Goal: Navigation & Orientation: Find specific page/section

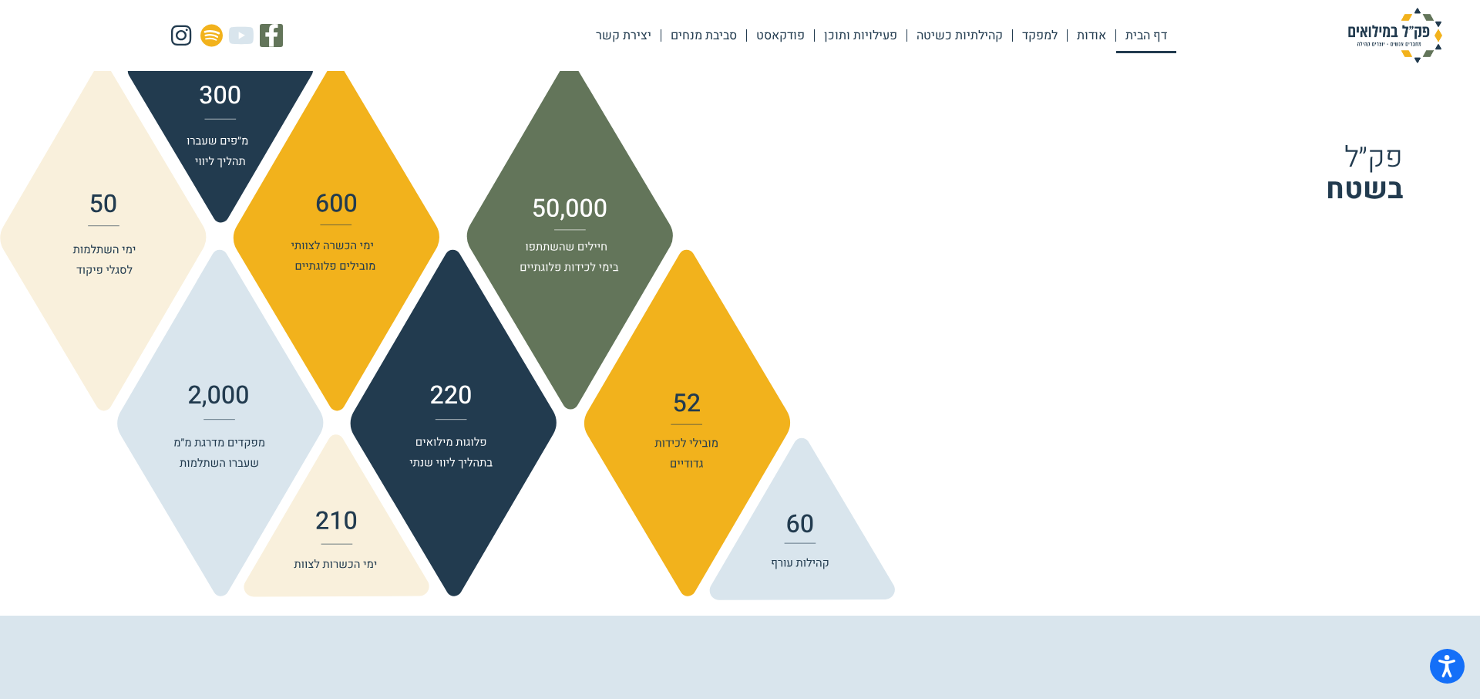
scroll to position [1712, 0]
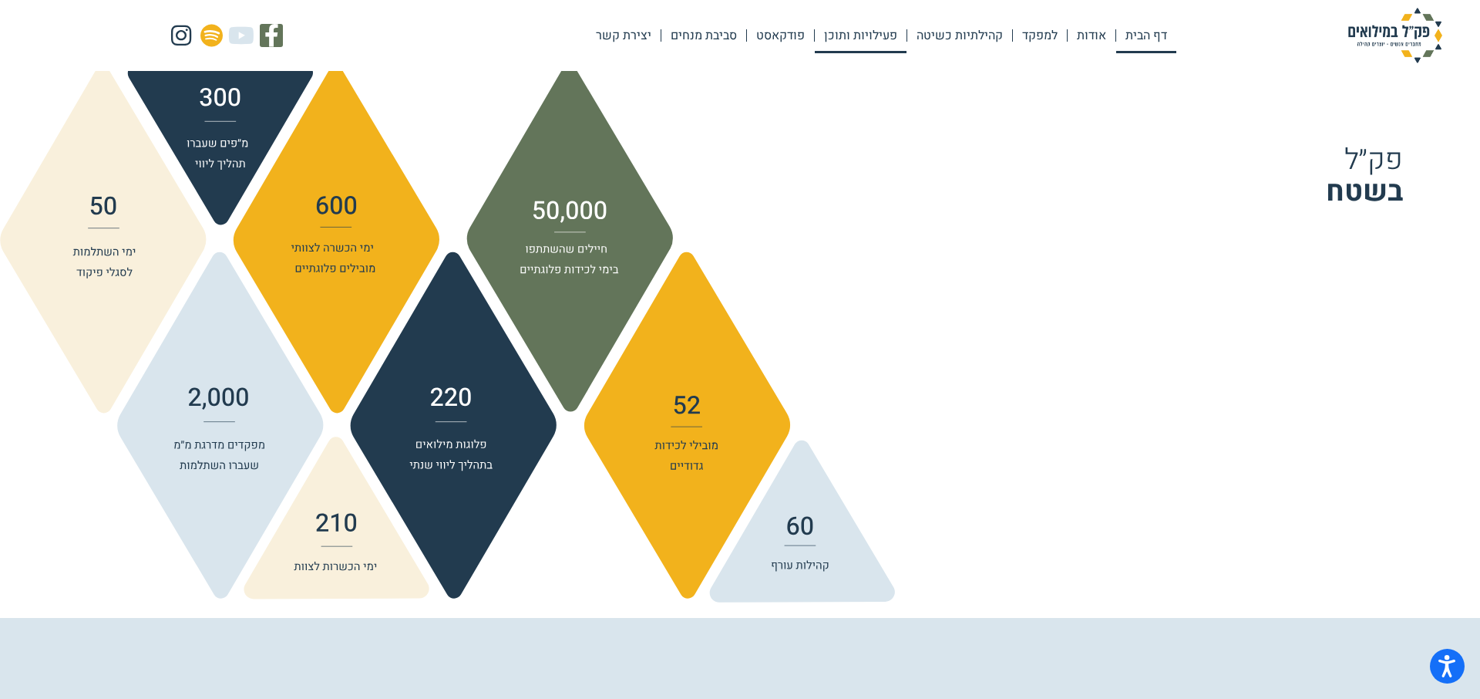
click at [851, 37] on link "פעילויות ותוכן" at bounding box center [861, 35] width 92 height 35
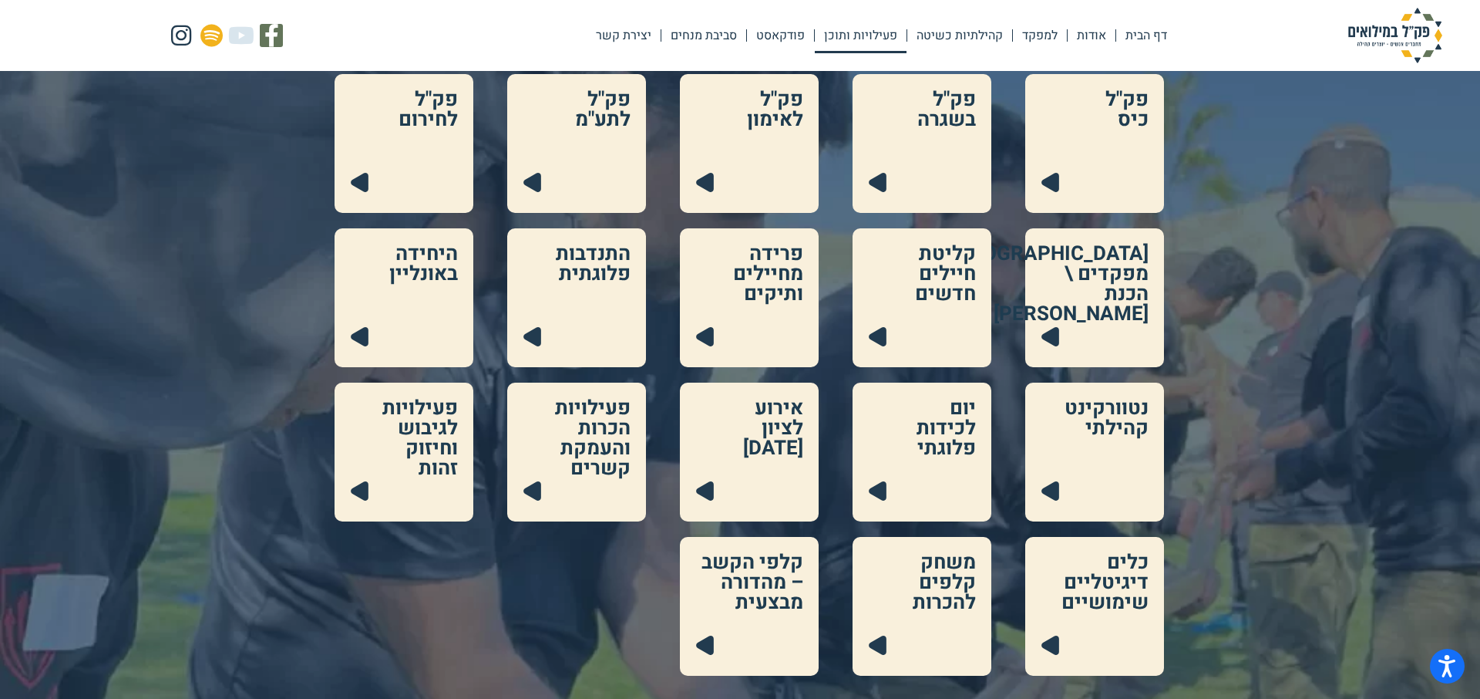
scroll to position [219, 0]
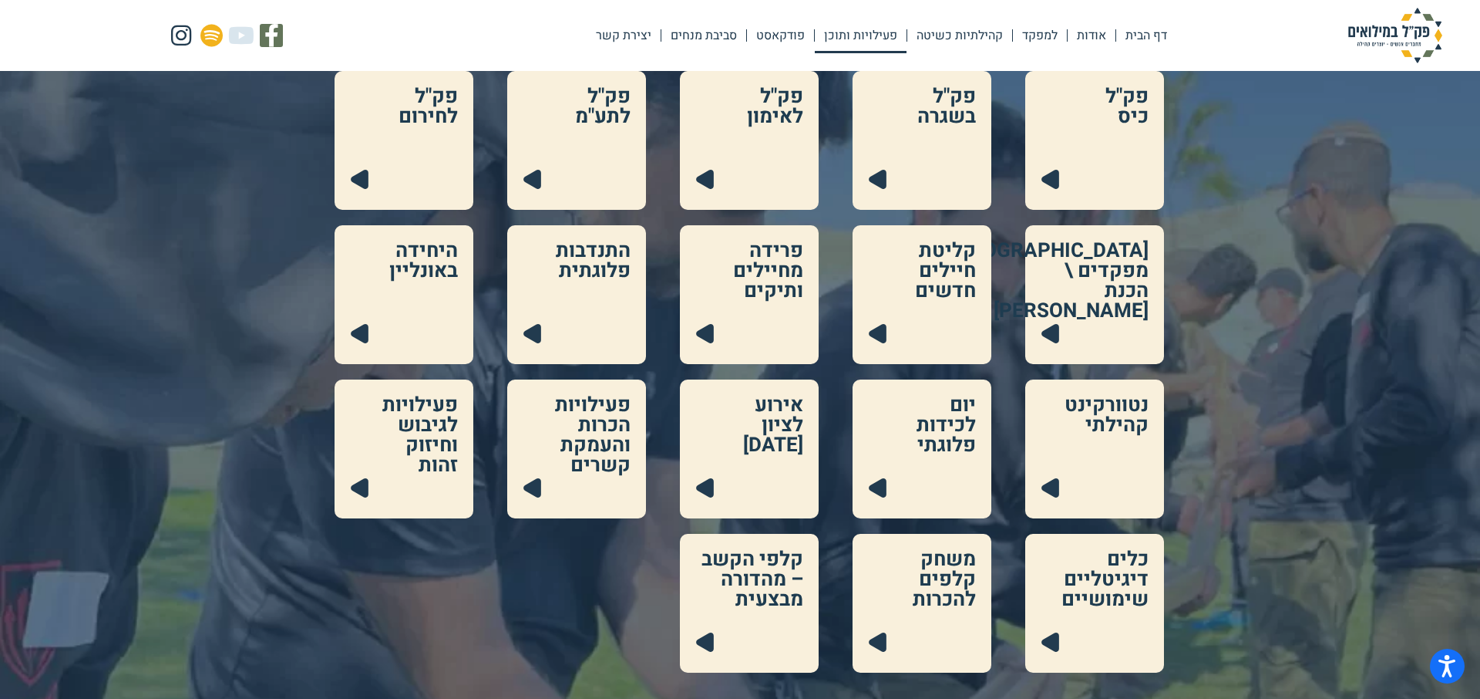
click at [710, 177] on link at bounding box center [749, 140] width 139 height 139
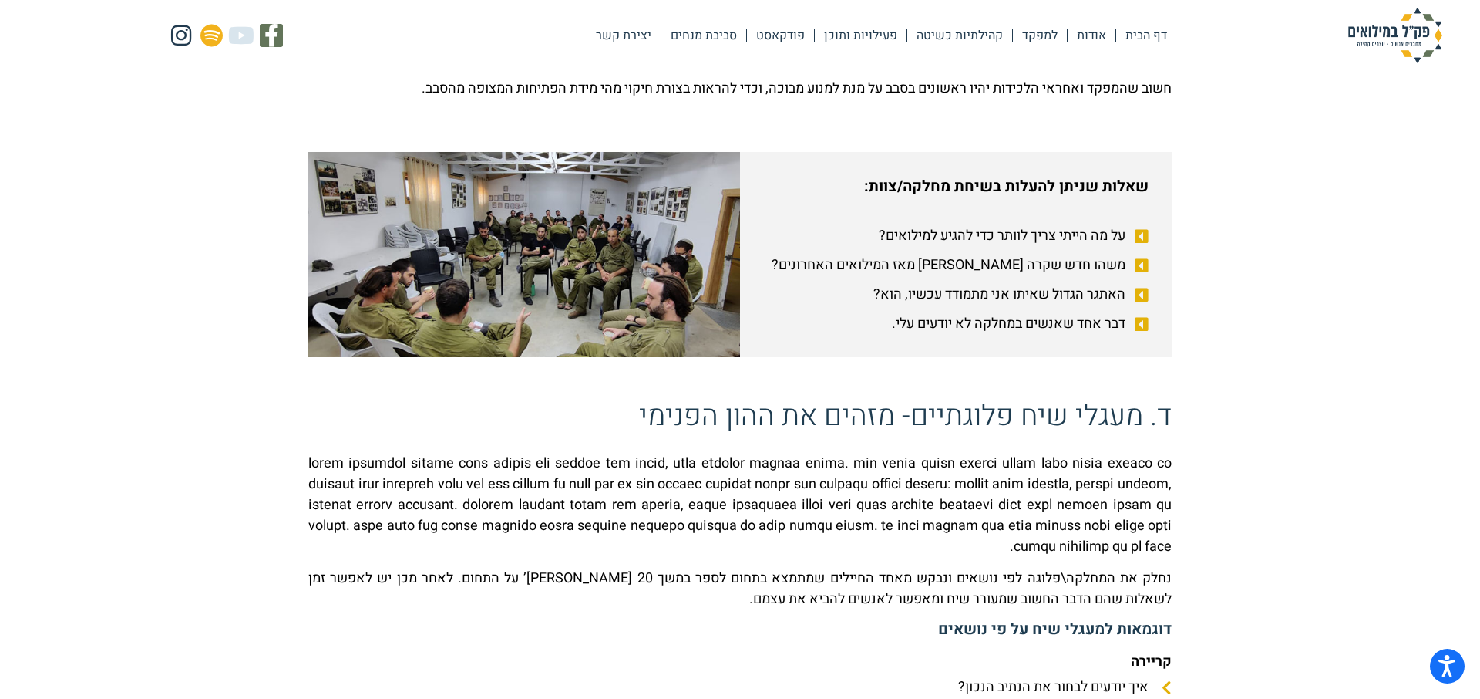
scroll to position [944, 0]
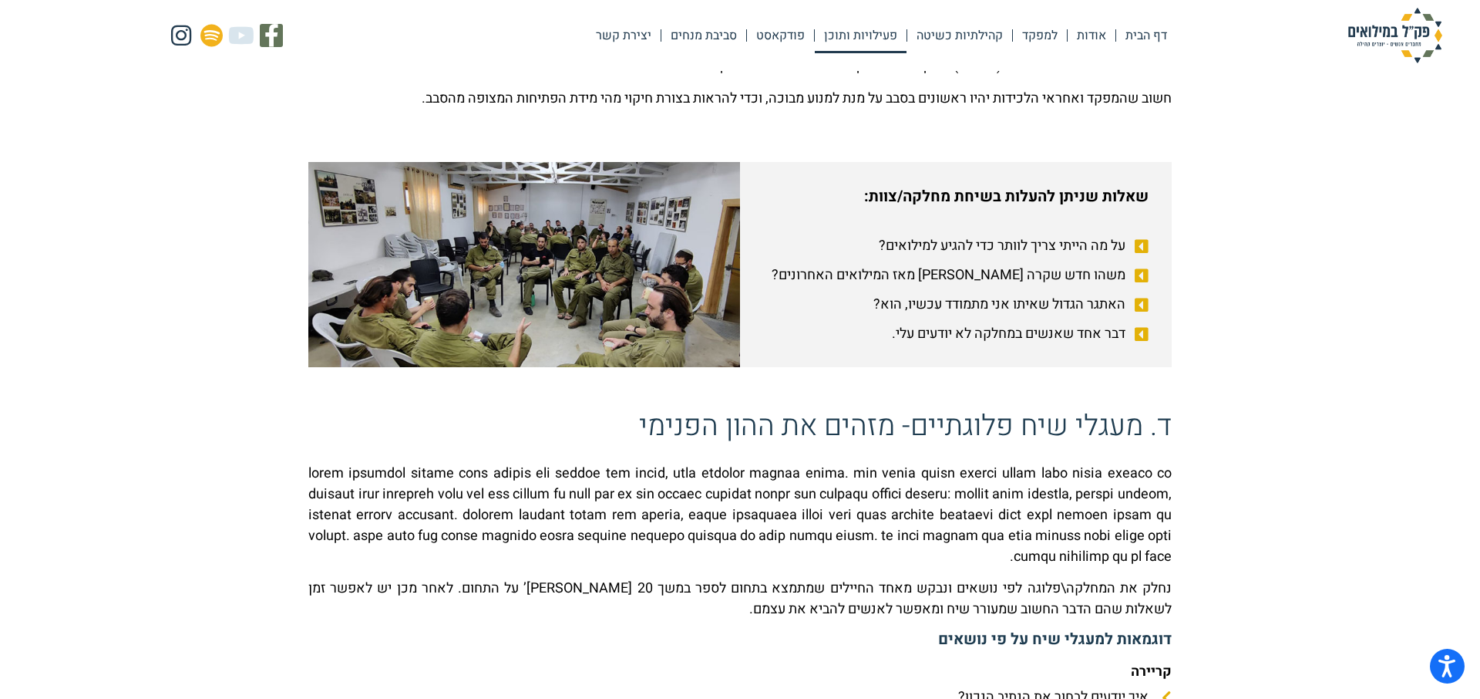
click at [857, 36] on link "פעילויות ותוכן" at bounding box center [861, 35] width 92 height 35
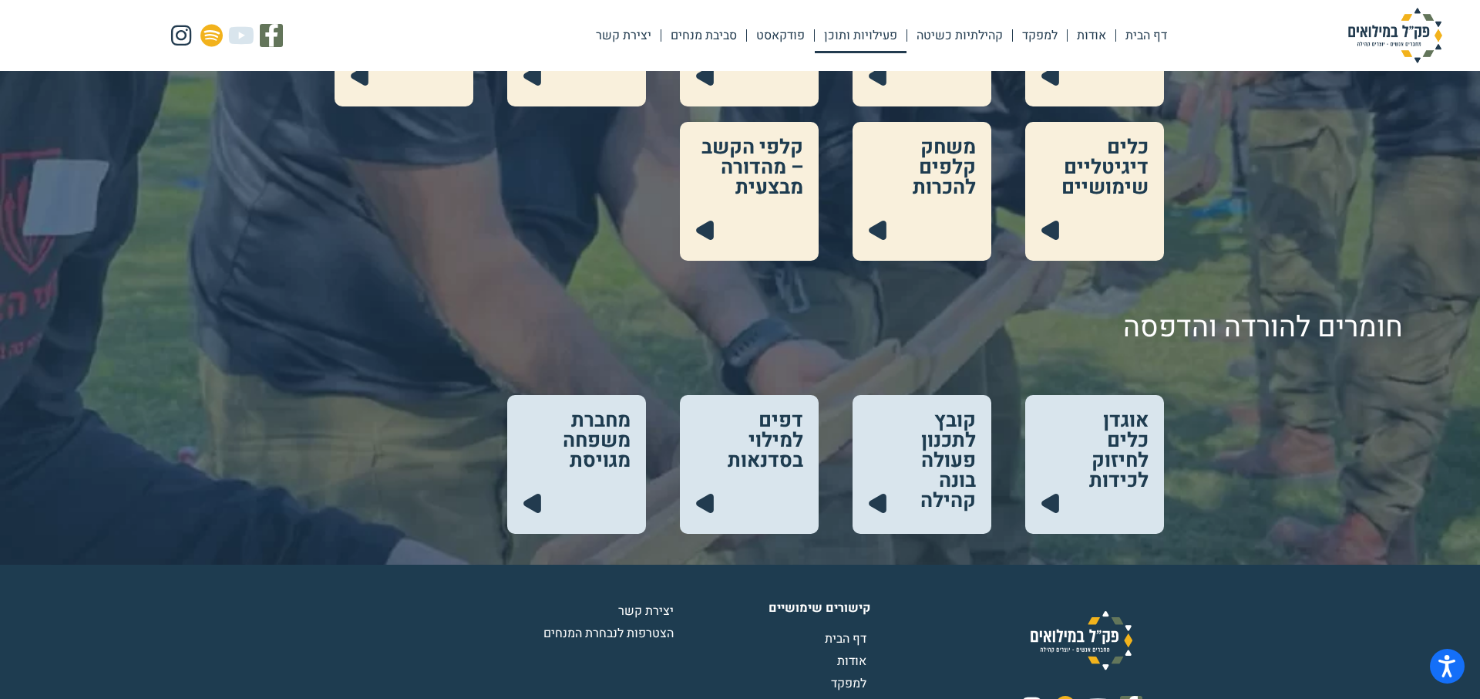
scroll to position [634, 0]
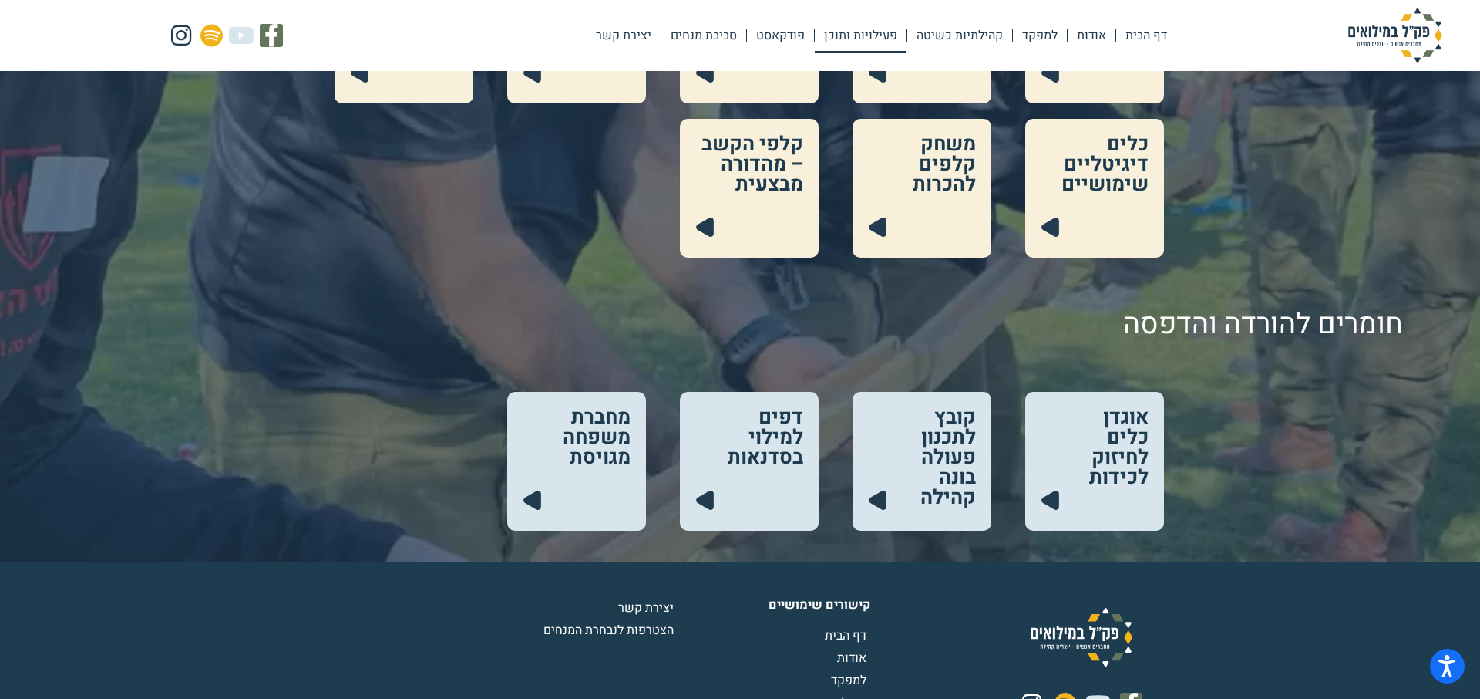
click at [1056, 500] on link at bounding box center [1094, 461] width 139 height 139
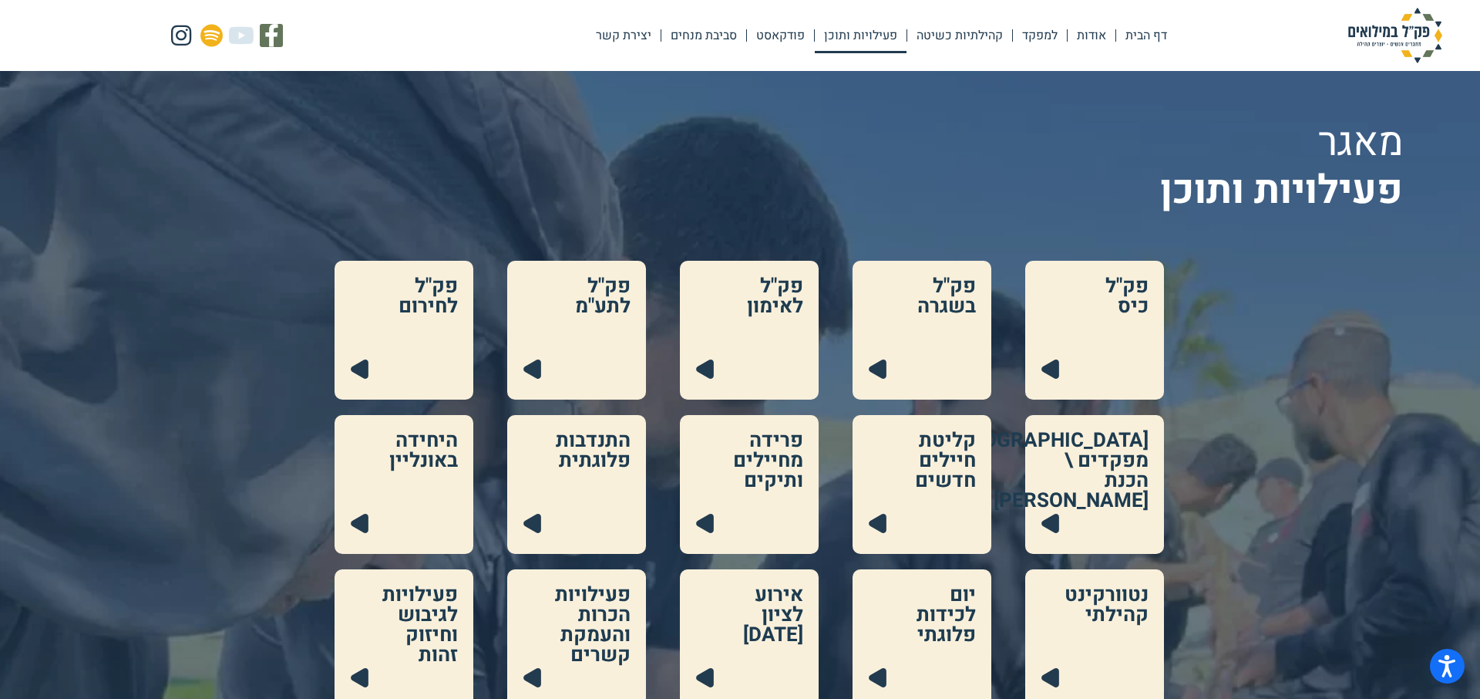
scroll to position [0, 0]
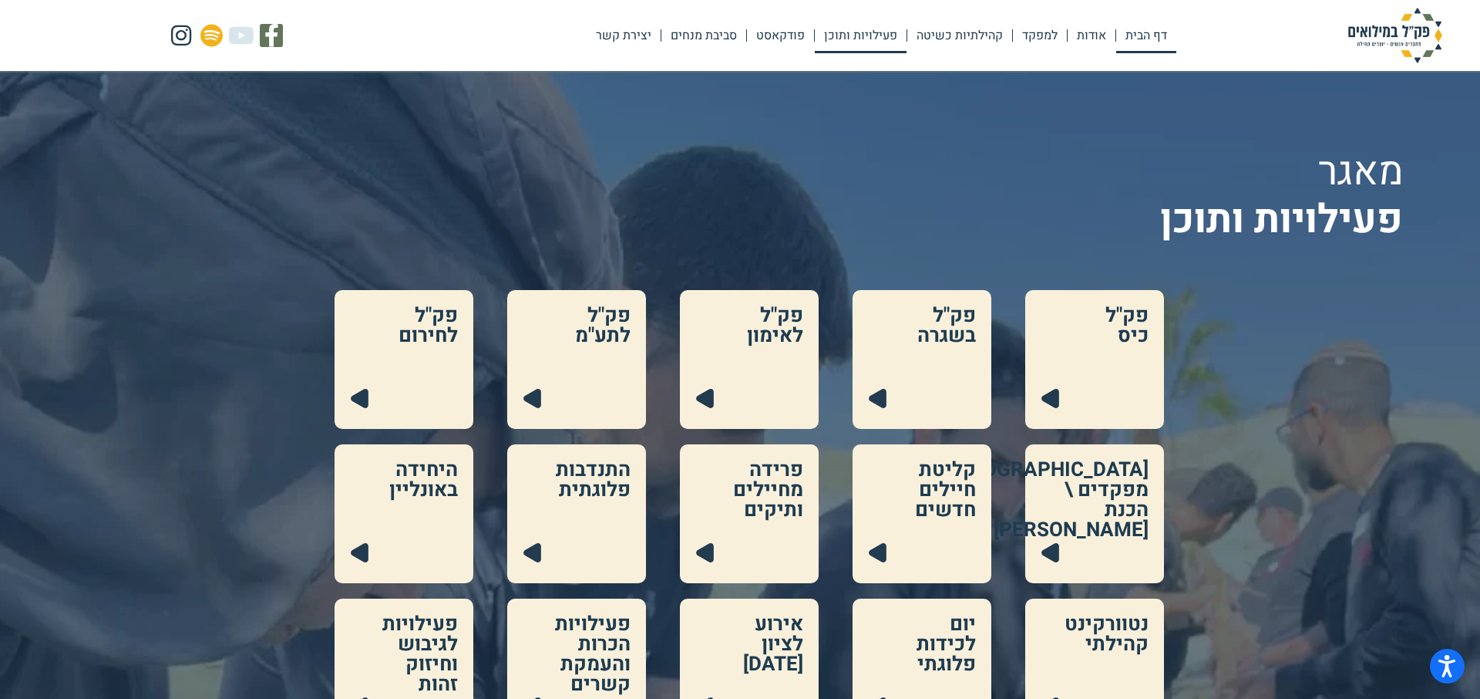
click at [1140, 35] on link "דף הבית" at bounding box center [1146, 35] width 60 height 35
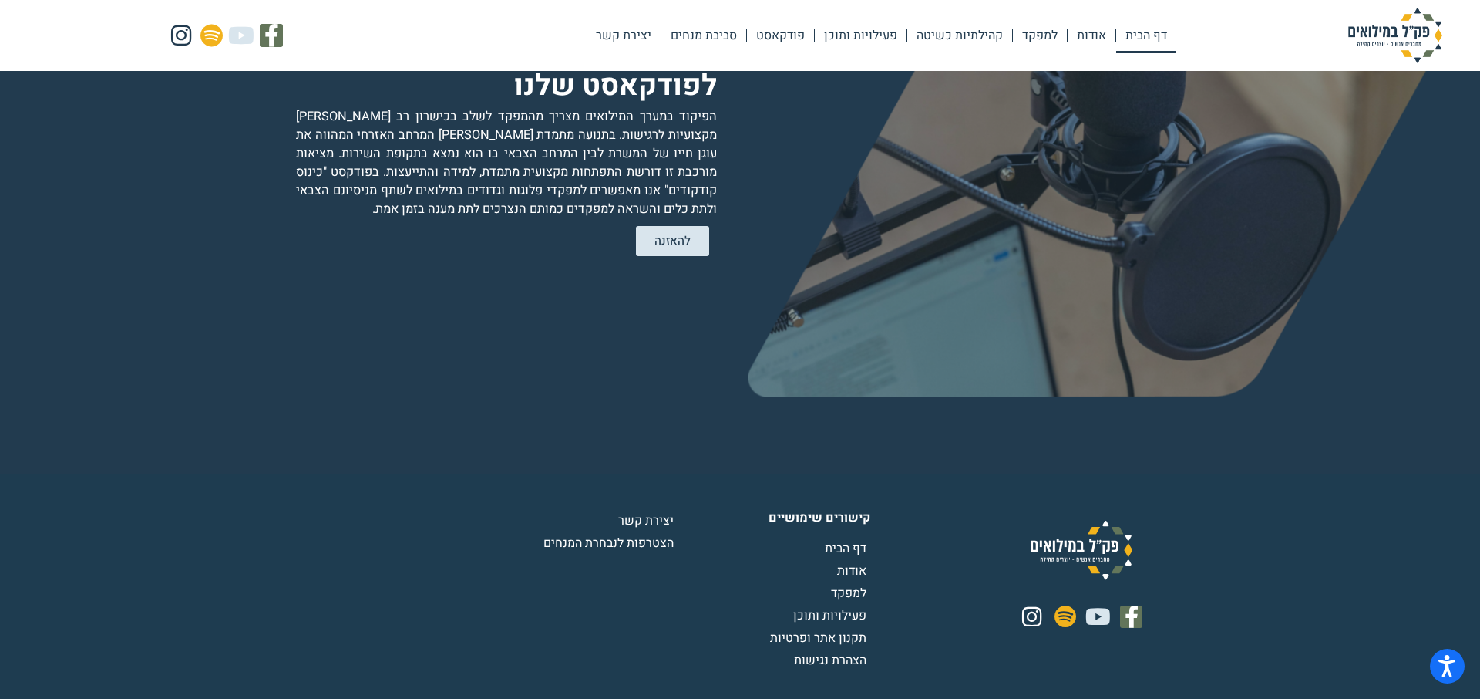
scroll to position [3162, 0]
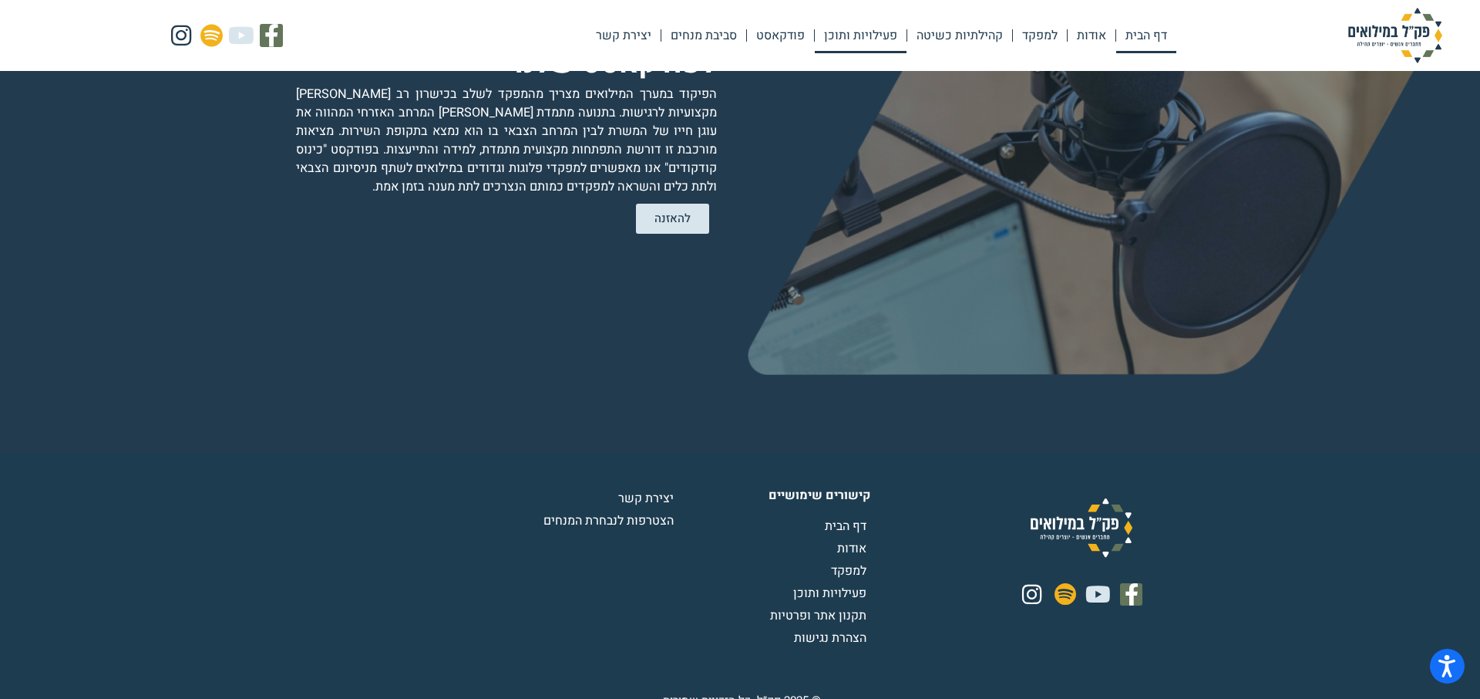
click at [873, 32] on link "פעילויות ותוכן" at bounding box center [861, 35] width 92 height 35
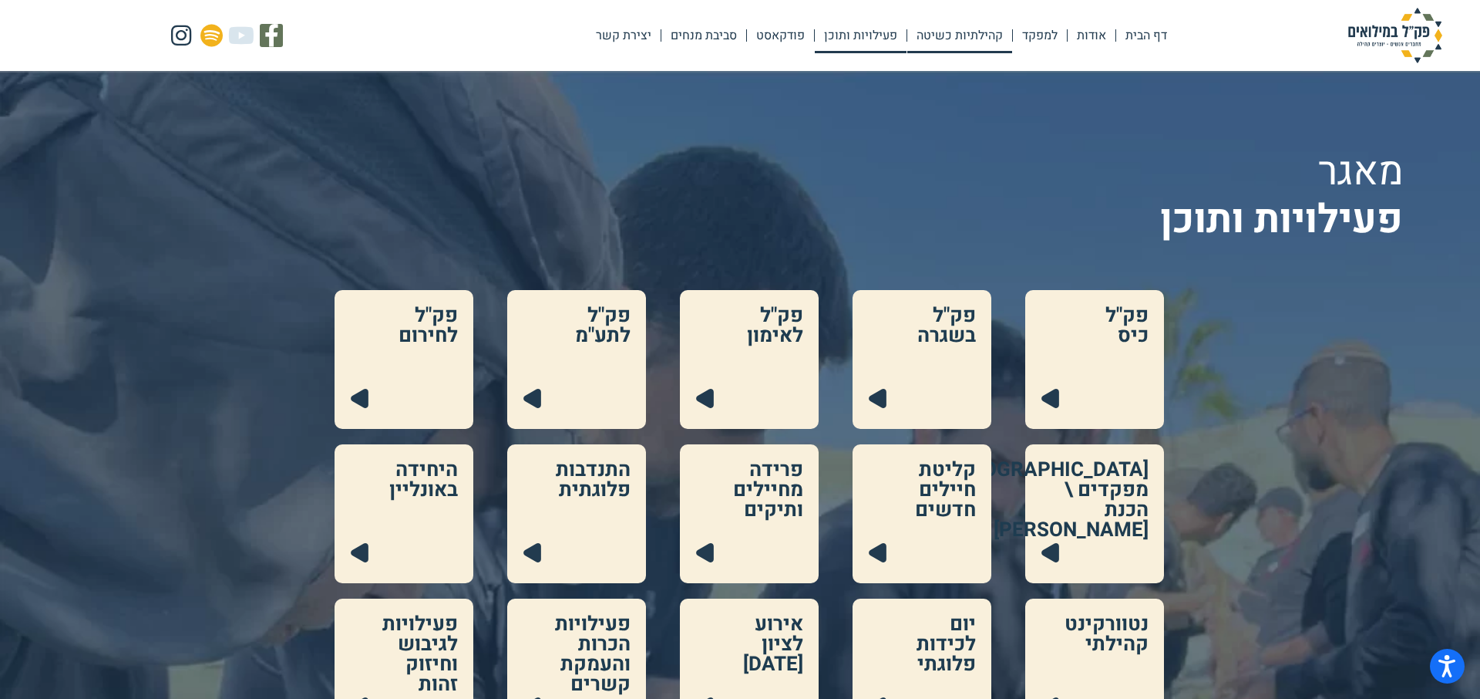
click at [937, 43] on link "קהילתיות כשיטה" at bounding box center [959, 35] width 105 height 35
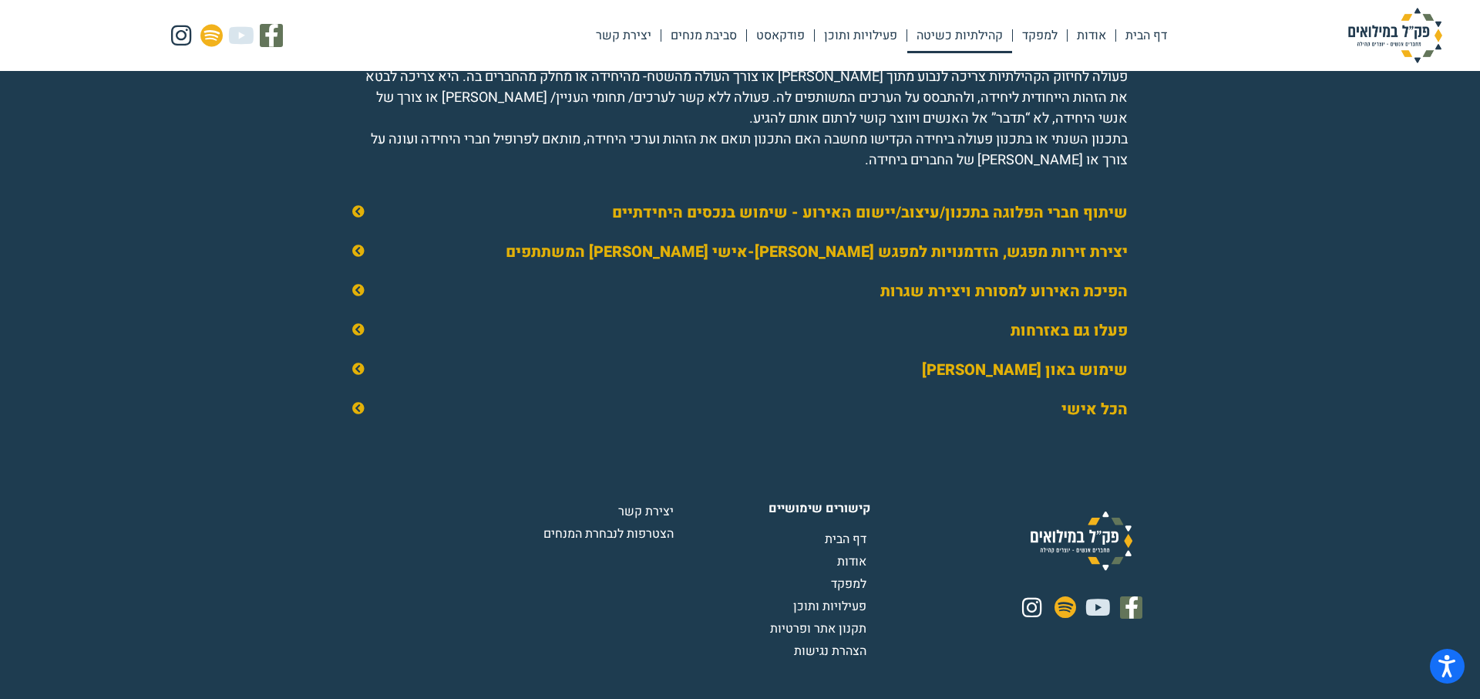
scroll to position [2362, 0]
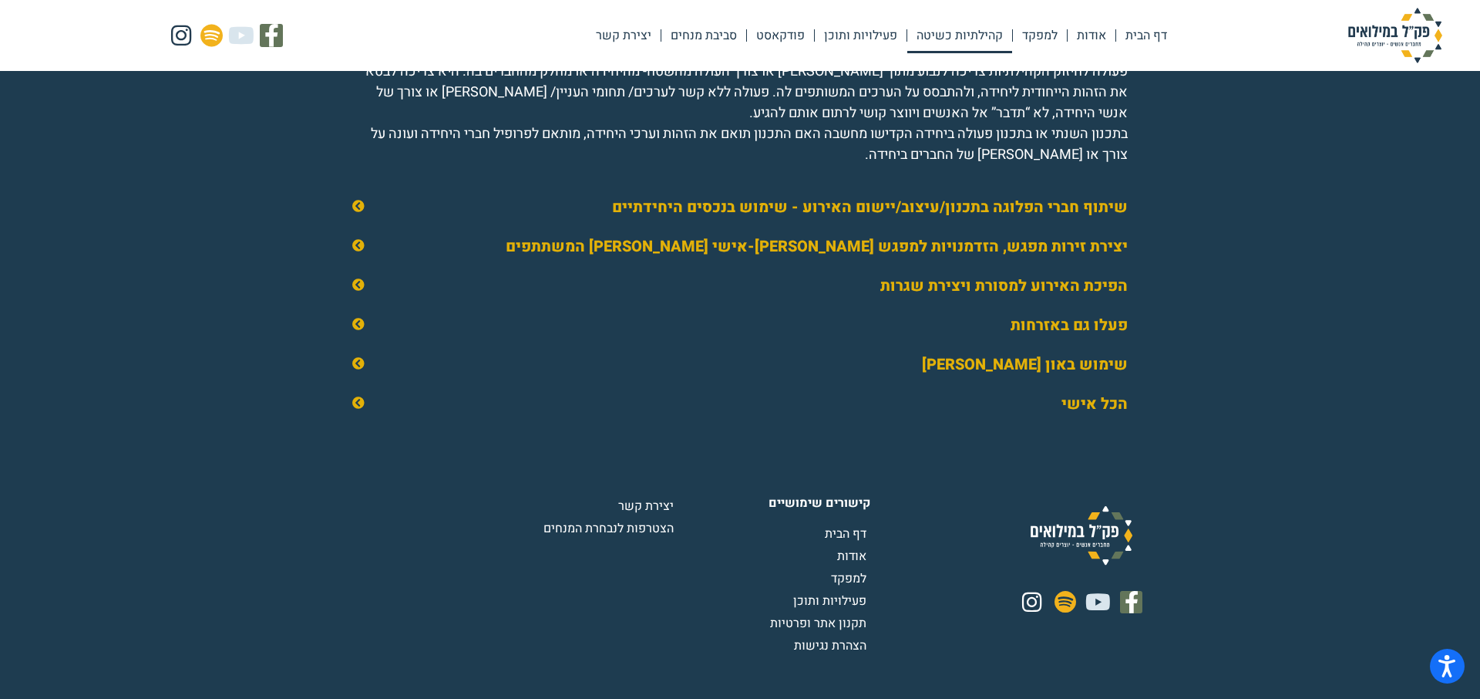
click at [359, 212] on icon at bounding box center [358, 206] width 12 height 12
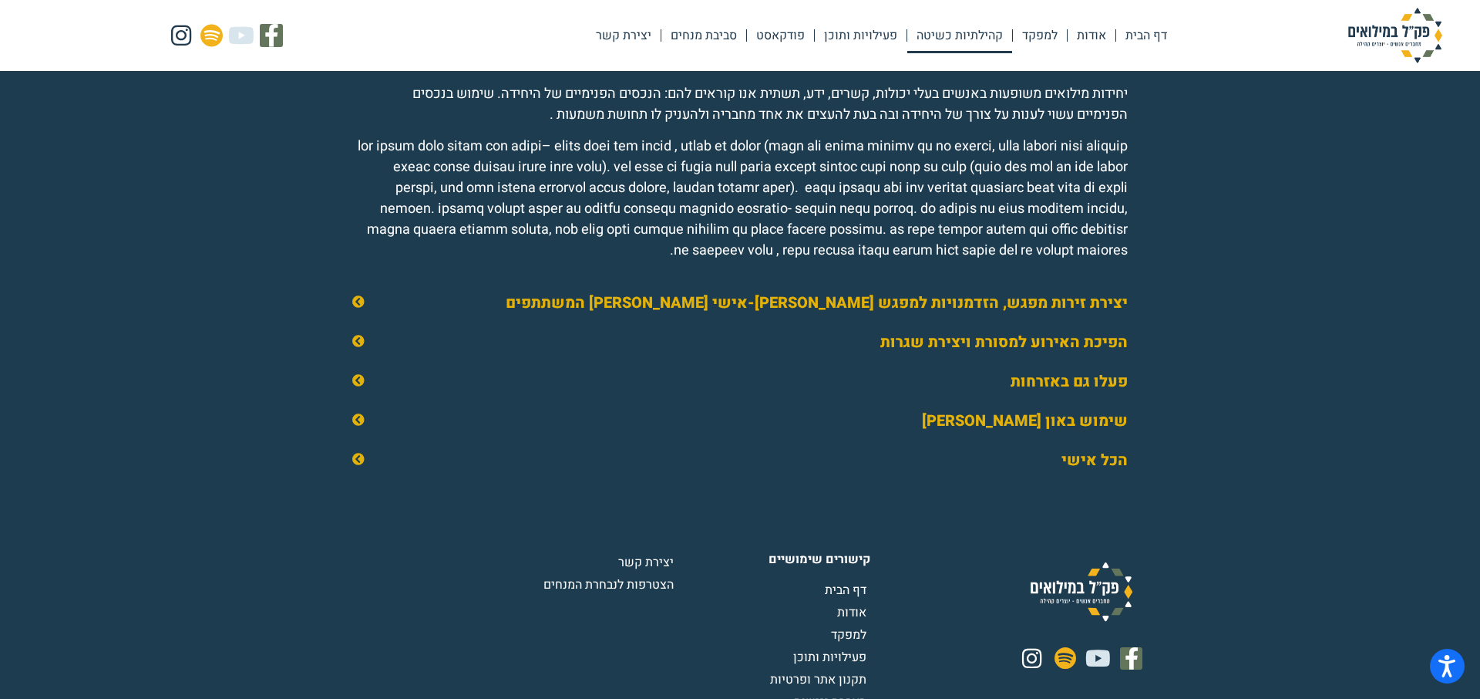
scroll to position [2594, 0]
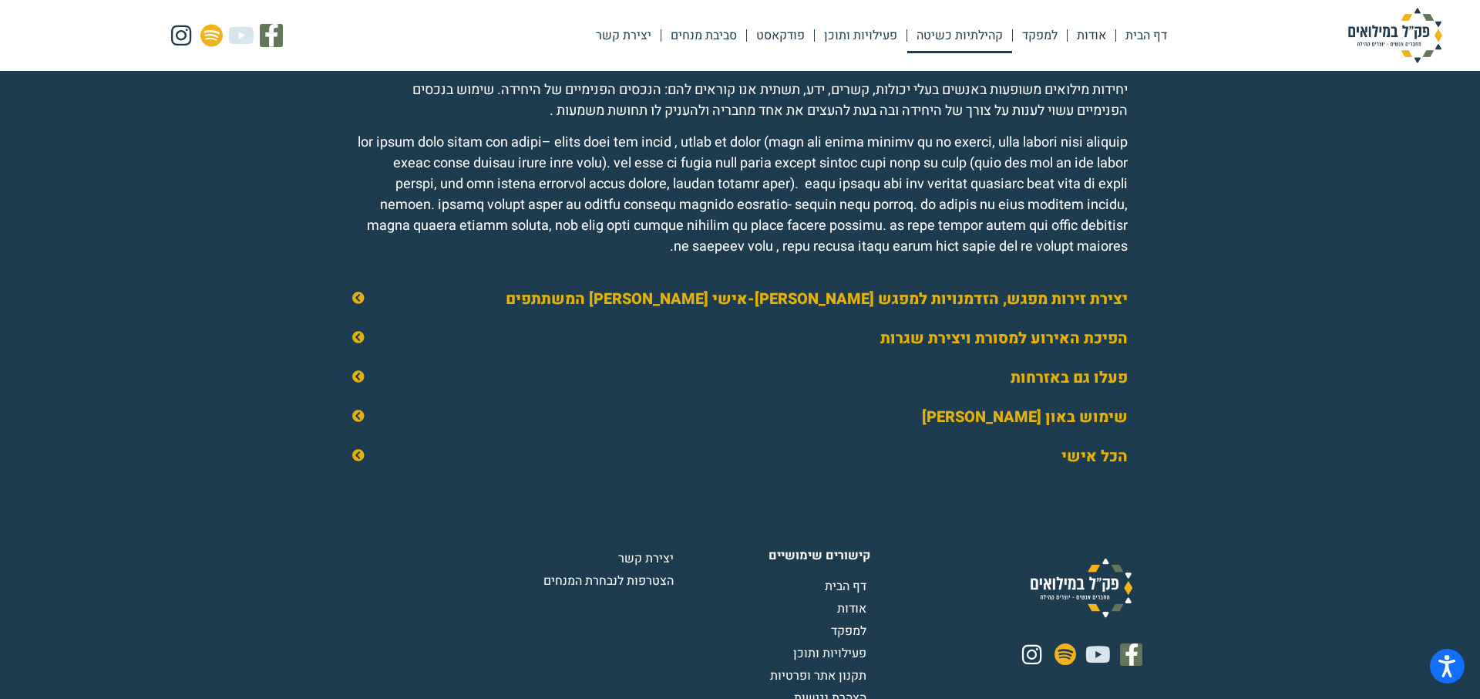
click at [355, 304] on icon at bounding box center [358, 297] width 12 height 12
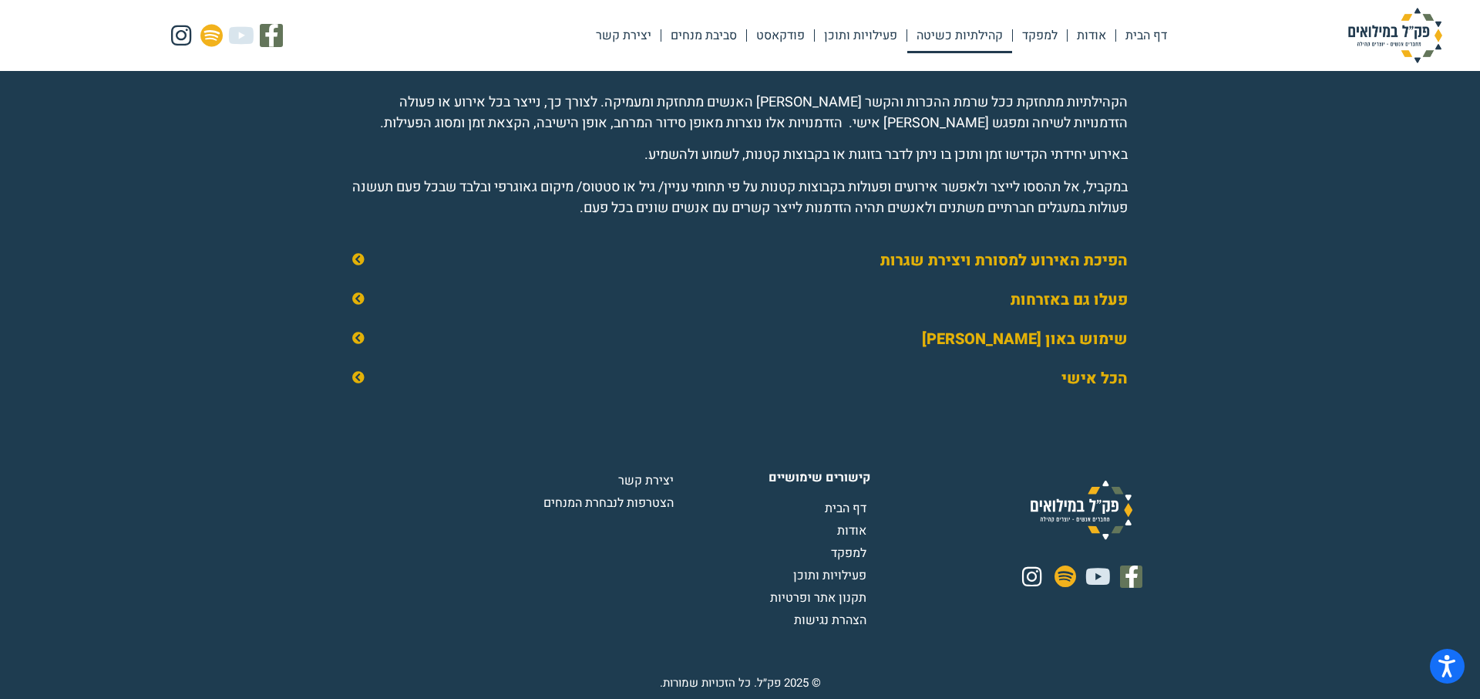
scroll to position [2432, 0]
click at [871, 39] on link "פעילויות ותוכן" at bounding box center [861, 35] width 92 height 35
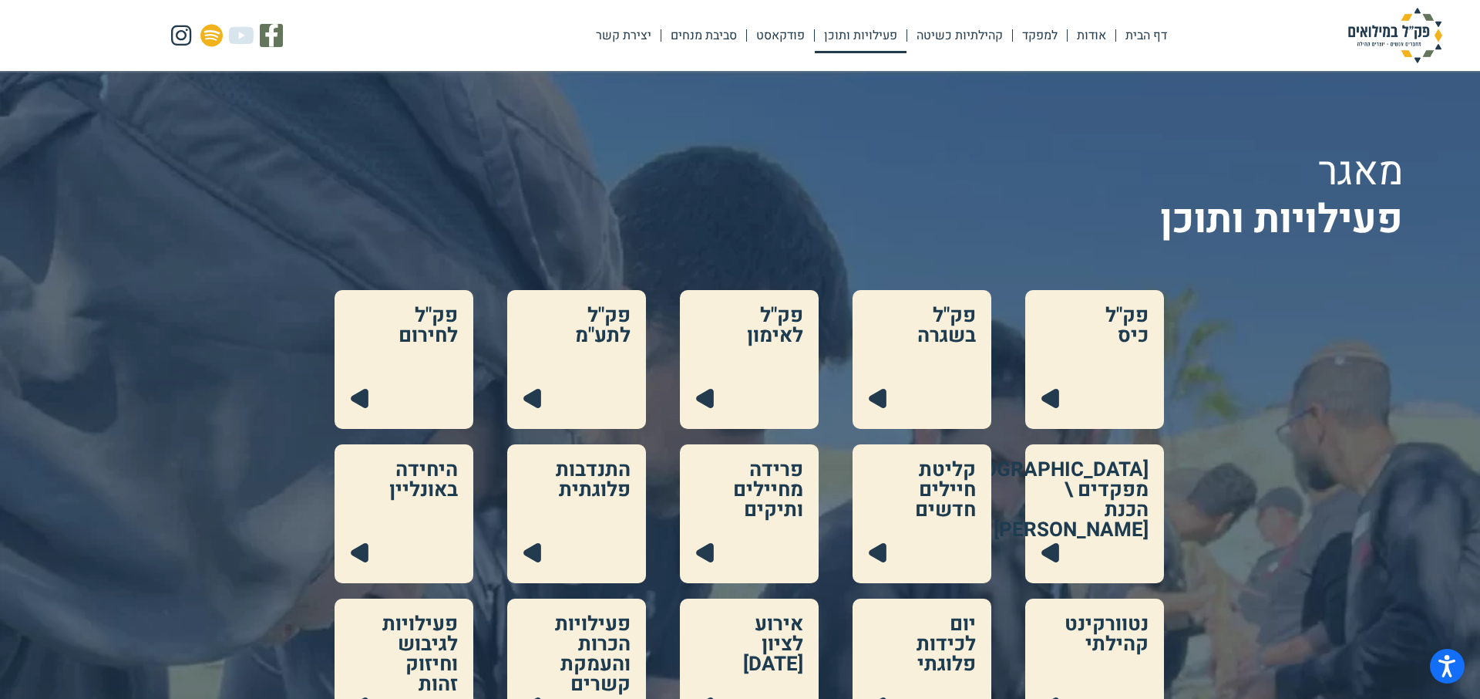
click at [708, 399] on link at bounding box center [749, 359] width 139 height 139
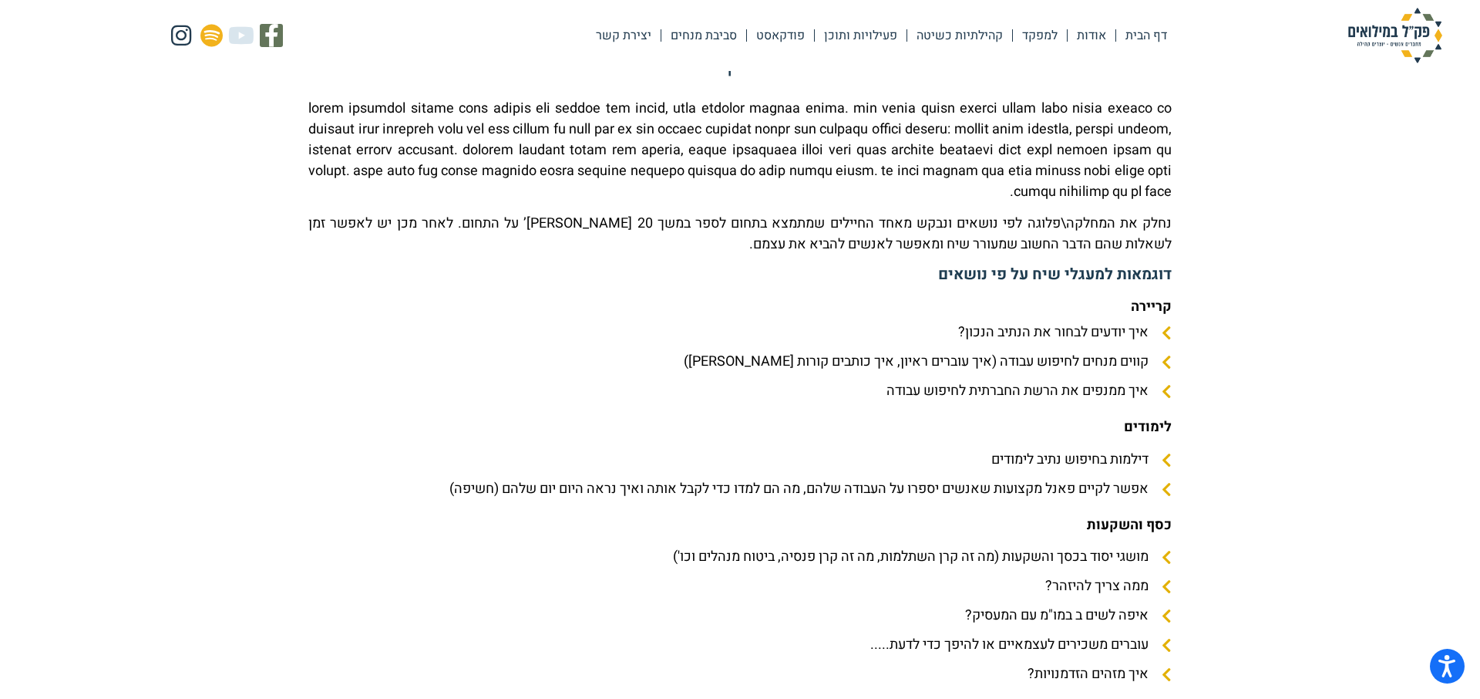
scroll to position [1311, 0]
click at [1026, 35] on link "למפקד" at bounding box center [1040, 35] width 54 height 35
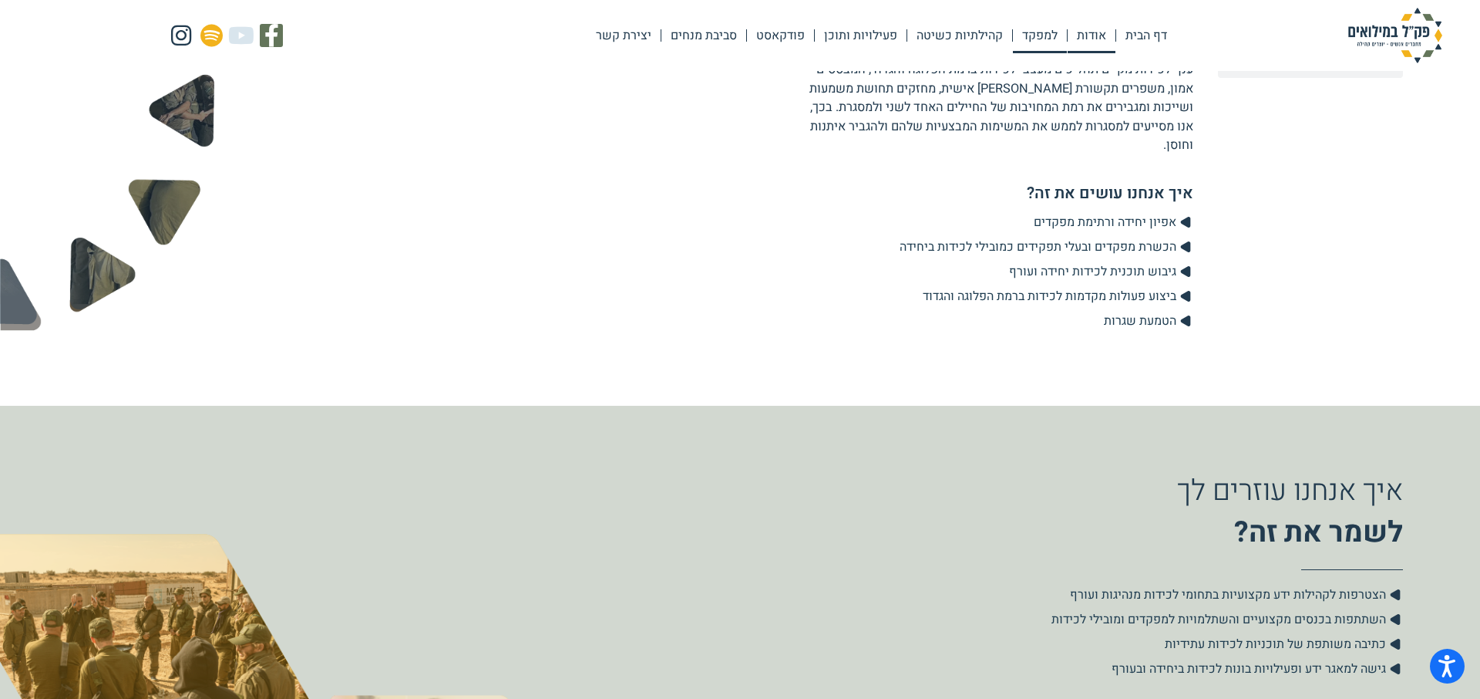
scroll to position [1973, 0]
click at [1087, 41] on link "אודות" at bounding box center [1092, 35] width 48 height 35
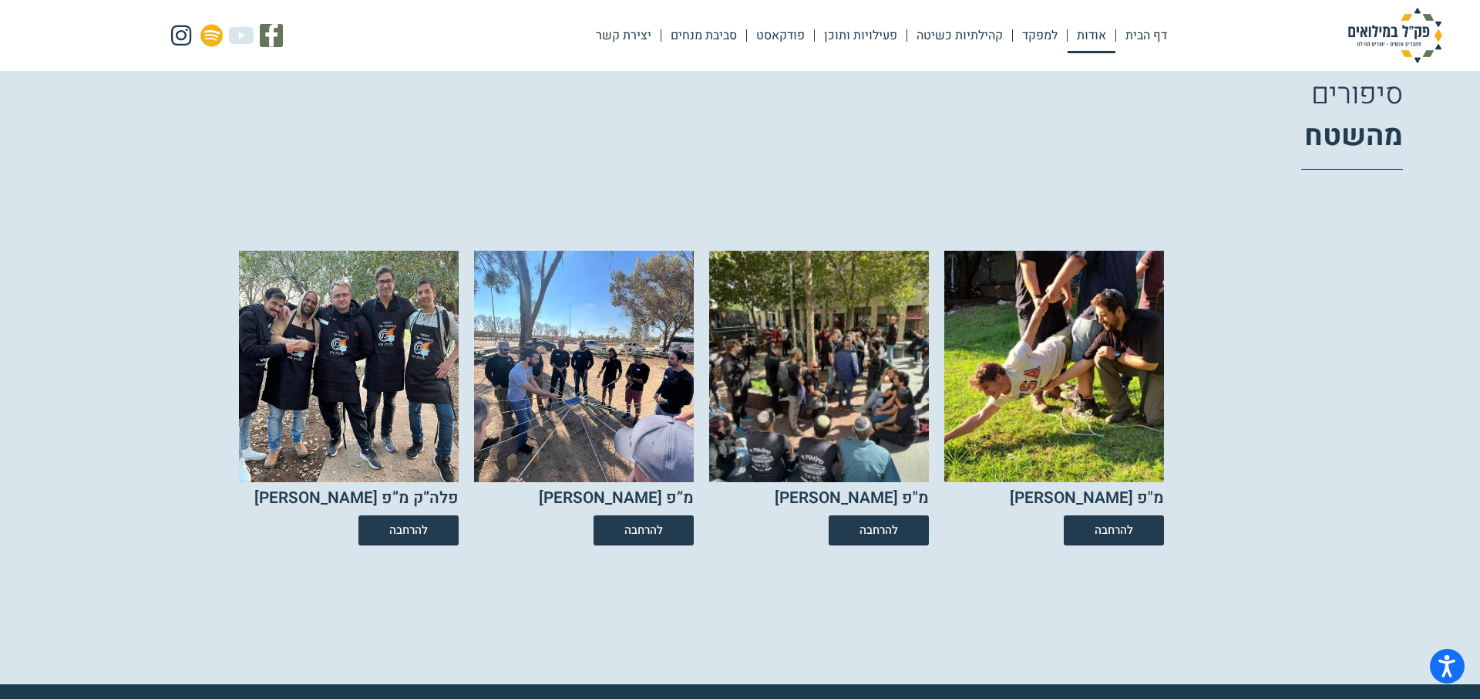
scroll to position [2476, 0]
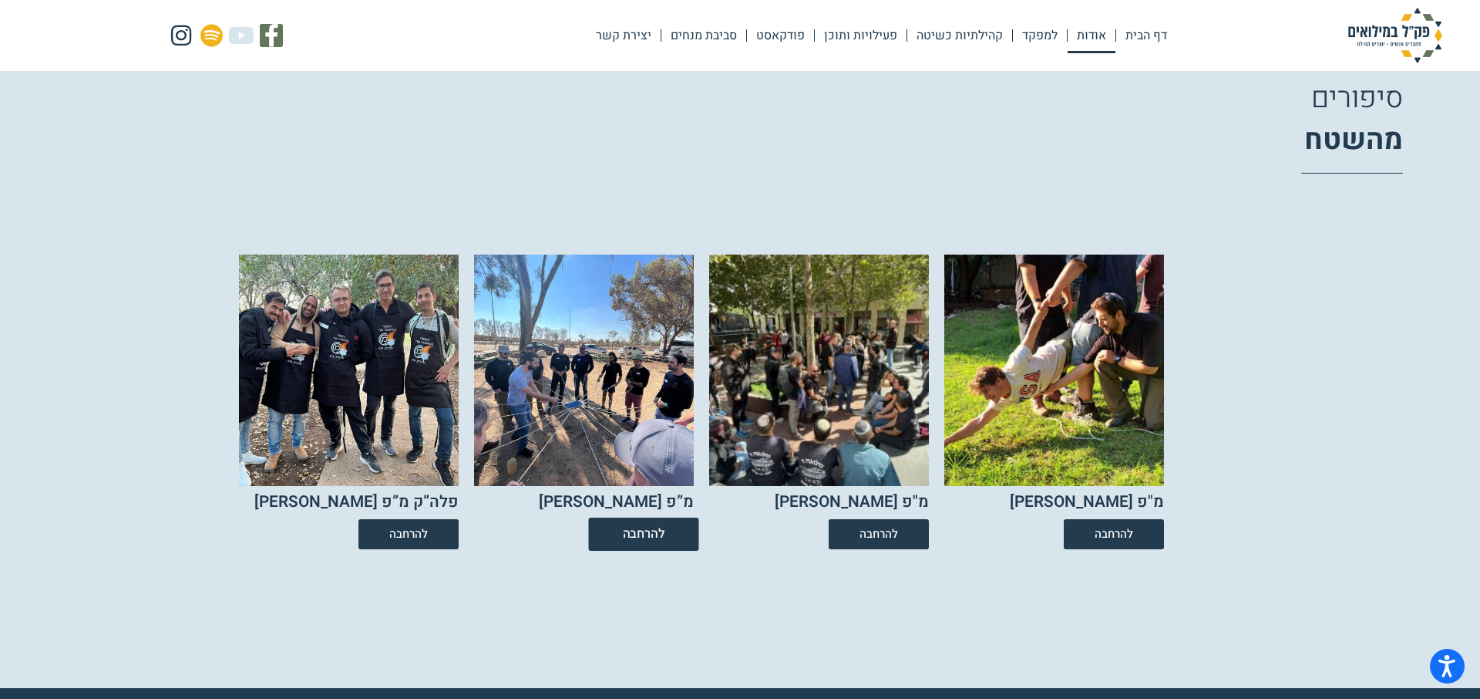
click at [652, 540] on span "להרחבה" at bounding box center [644, 534] width 42 height 13
